Goal: Information Seeking & Learning: Learn about a topic

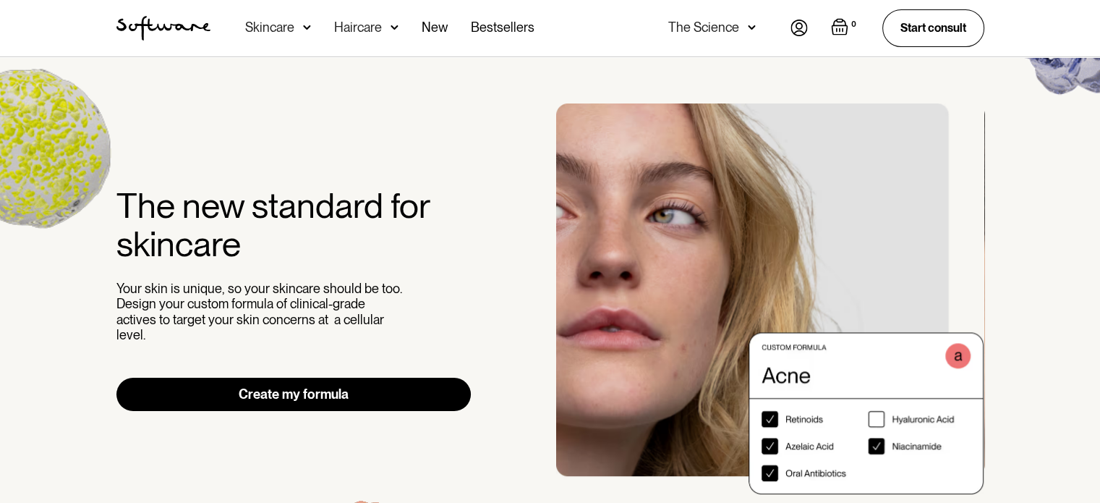
click at [297, 27] on div "Skincare" at bounding box center [278, 28] width 66 height 56
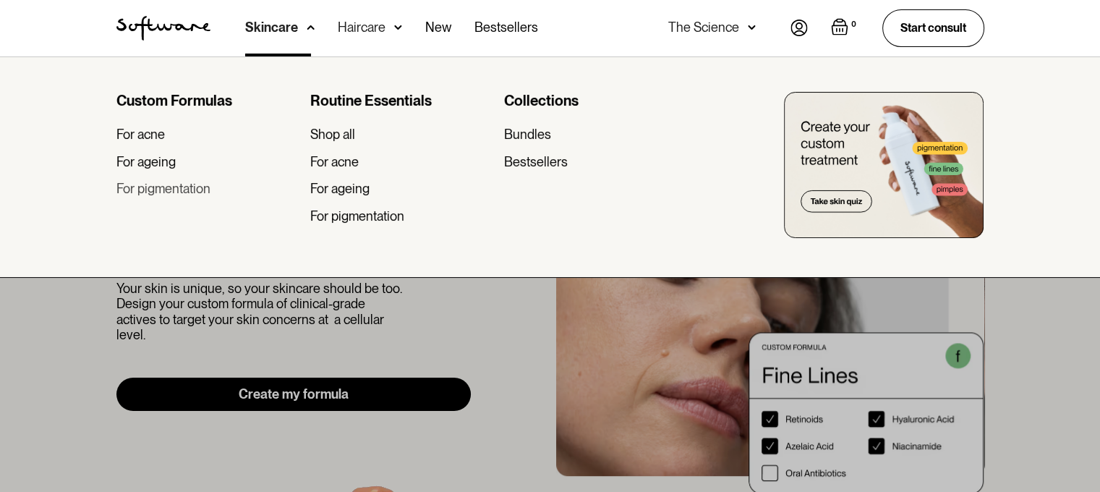
click at [203, 189] on div "For pigmentation" at bounding box center [163, 189] width 94 height 16
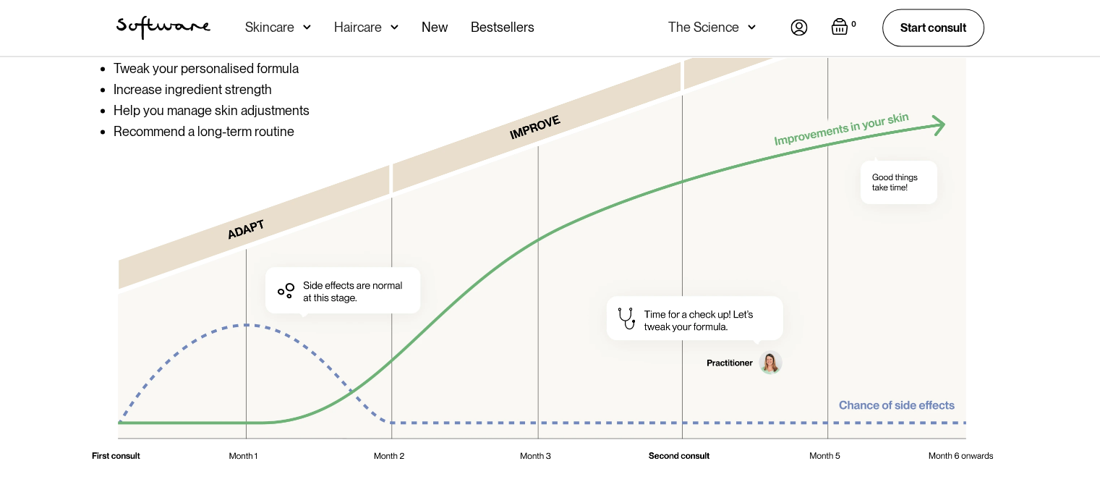
scroll to position [3118, 0]
